Goal: Navigation & Orientation: Understand site structure

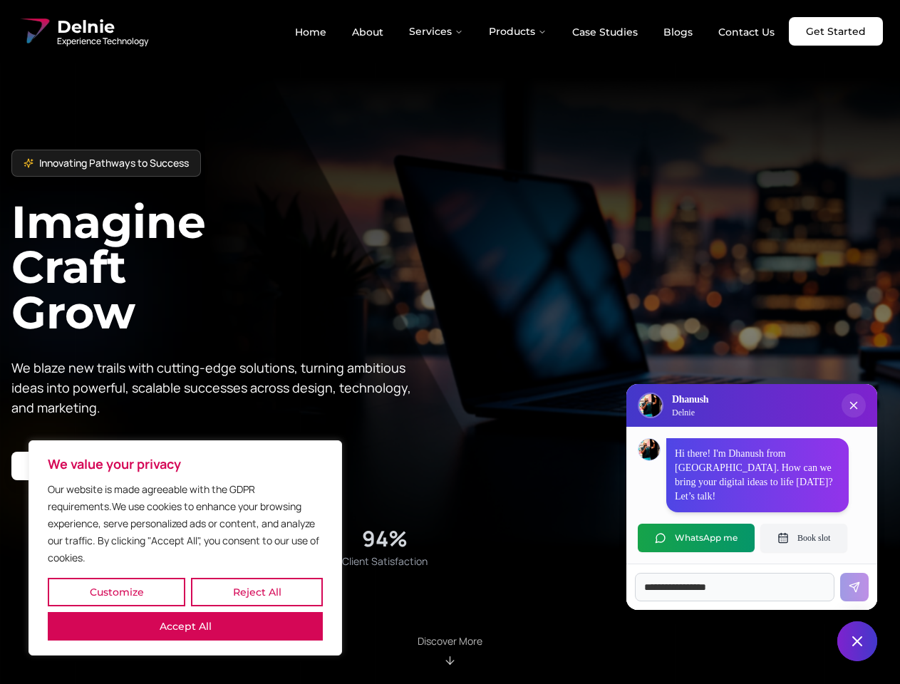
click at [116, 592] on button "Customize" at bounding box center [117, 592] width 138 height 29
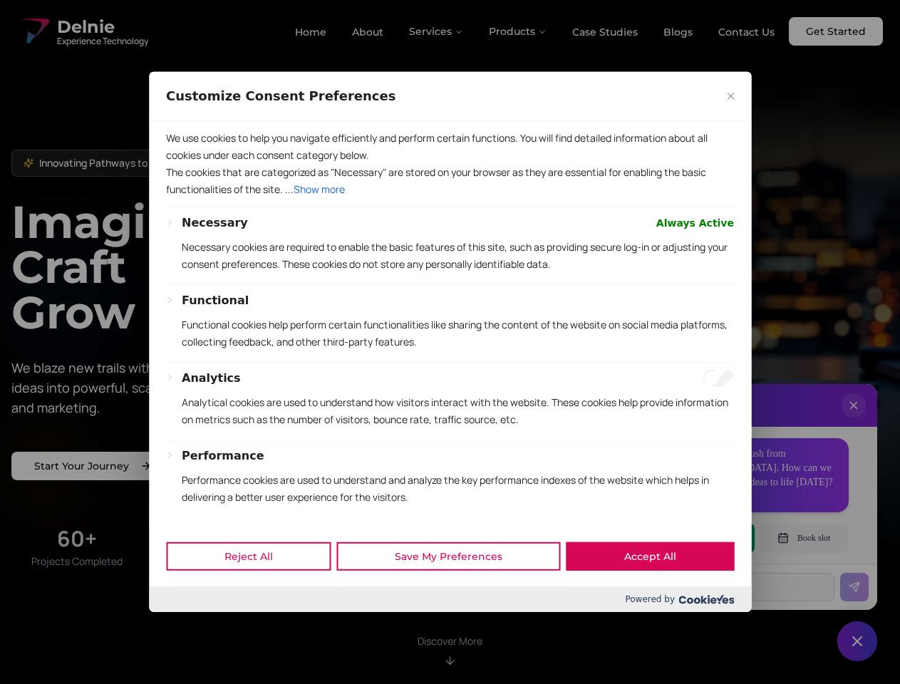
click at [257, 592] on div at bounding box center [450, 342] width 900 height 684
click at [185, 164] on p "We use cookies to help you navigate efficiently and perform certain functions. …" at bounding box center [450, 147] width 568 height 34
click at [450, 284] on div "Necessary Always Active Necessary cookies are required to enable the basic feat…" at bounding box center [458, 249] width 552 height 70
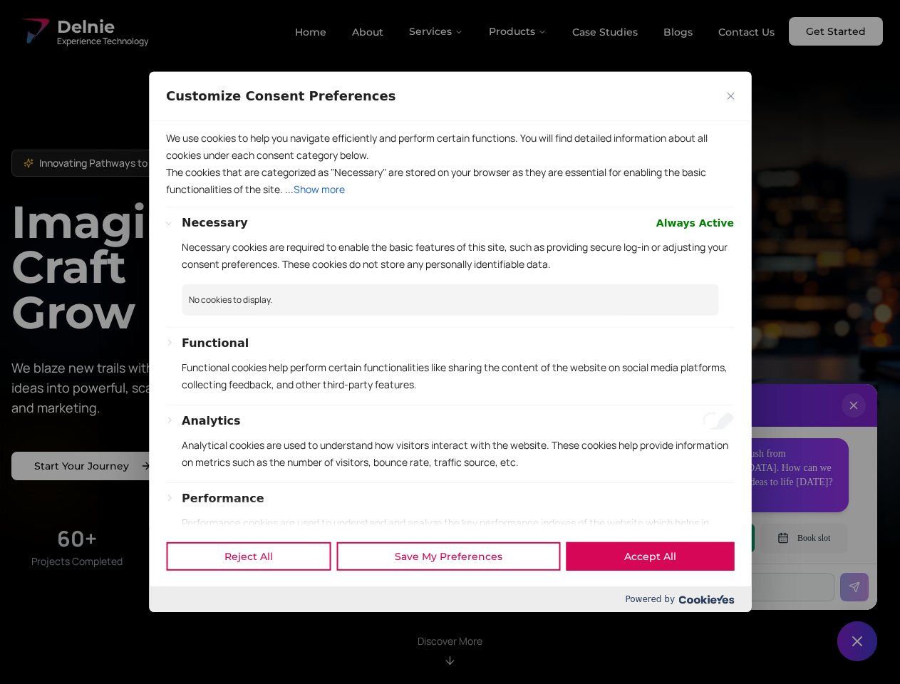
click at [437, 31] on div at bounding box center [450, 342] width 900 height 684
click at [518, 31] on div at bounding box center [450, 342] width 900 height 684
click at [854, 420] on div at bounding box center [450, 342] width 900 height 684
click at [696, 538] on div "Reject All Save My Preferences Accept All" at bounding box center [450, 556] width 602 height 61
click at [804, 538] on div at bounding box center [450, 342] width 900 height 684
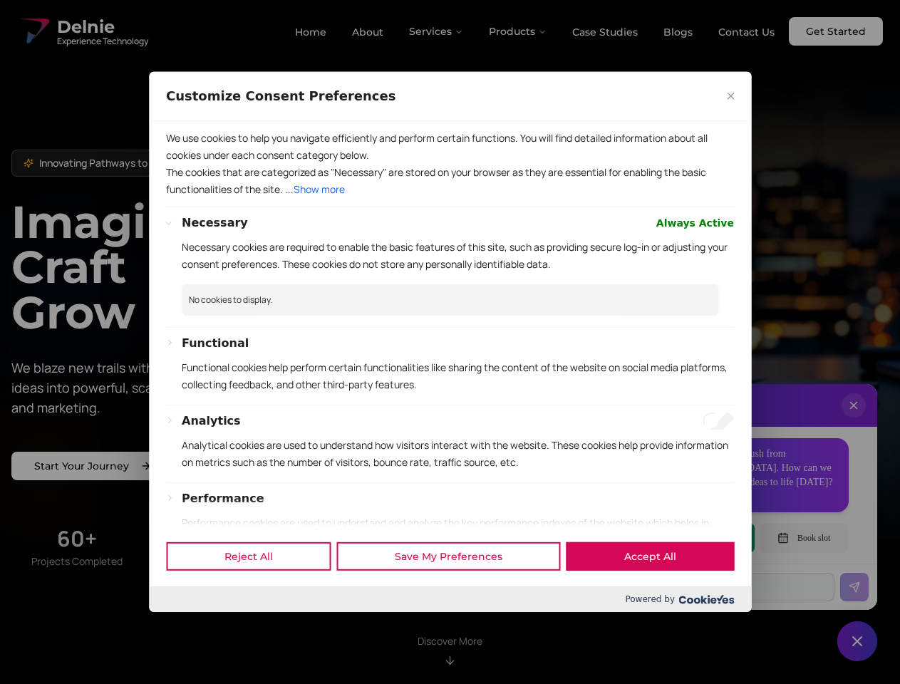
click at [857, 641] on div at bounding box center [450, 342] width 900 height 684
